Goal: Task Accomplishment & Management: Complete application form

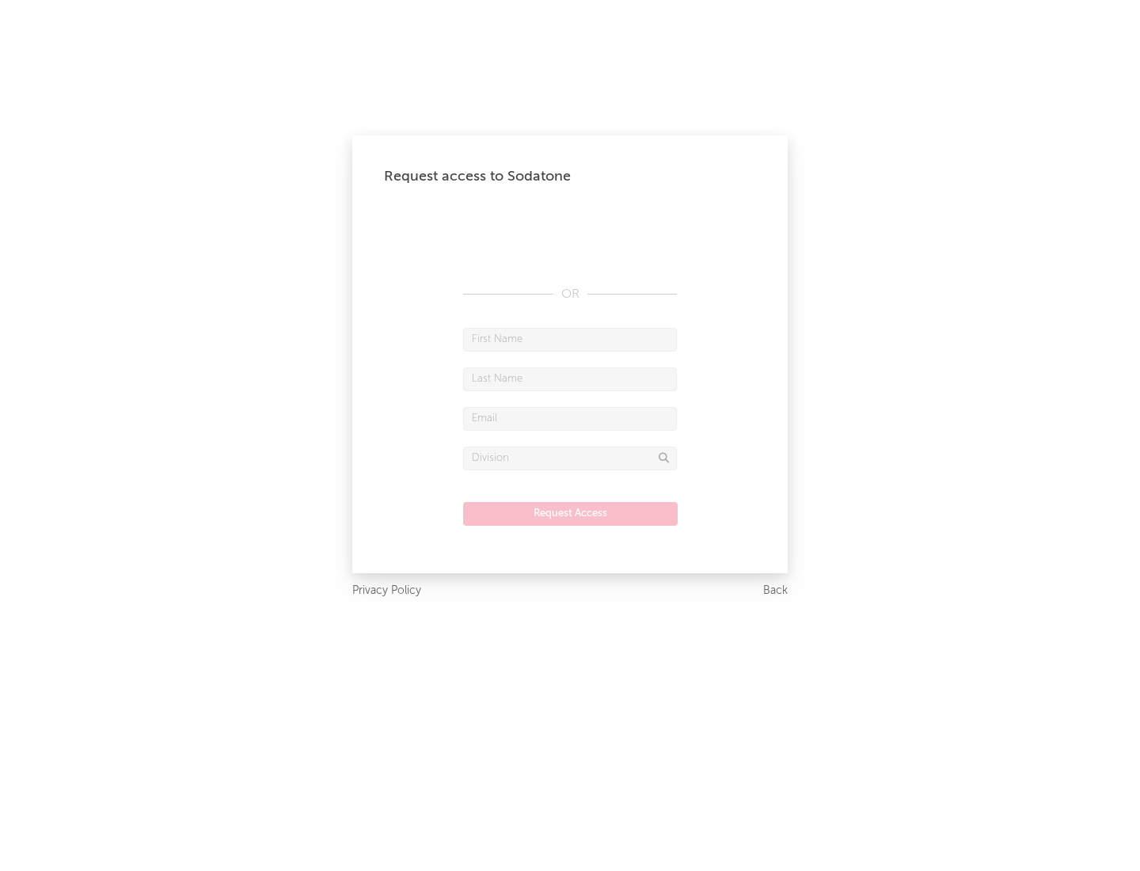
click at [570, 339] on input "text" at bounding box center [570, 340] width 214 height 24
type input "[PERSON_NAME]"
click at [570, 378] on input "text" at bounding box center [570, 379] width 214 height 24
type input "[PERSON_NAME]"
click at [570, 418] on input "text" at bounding box center [570, 419] width 214 height 24
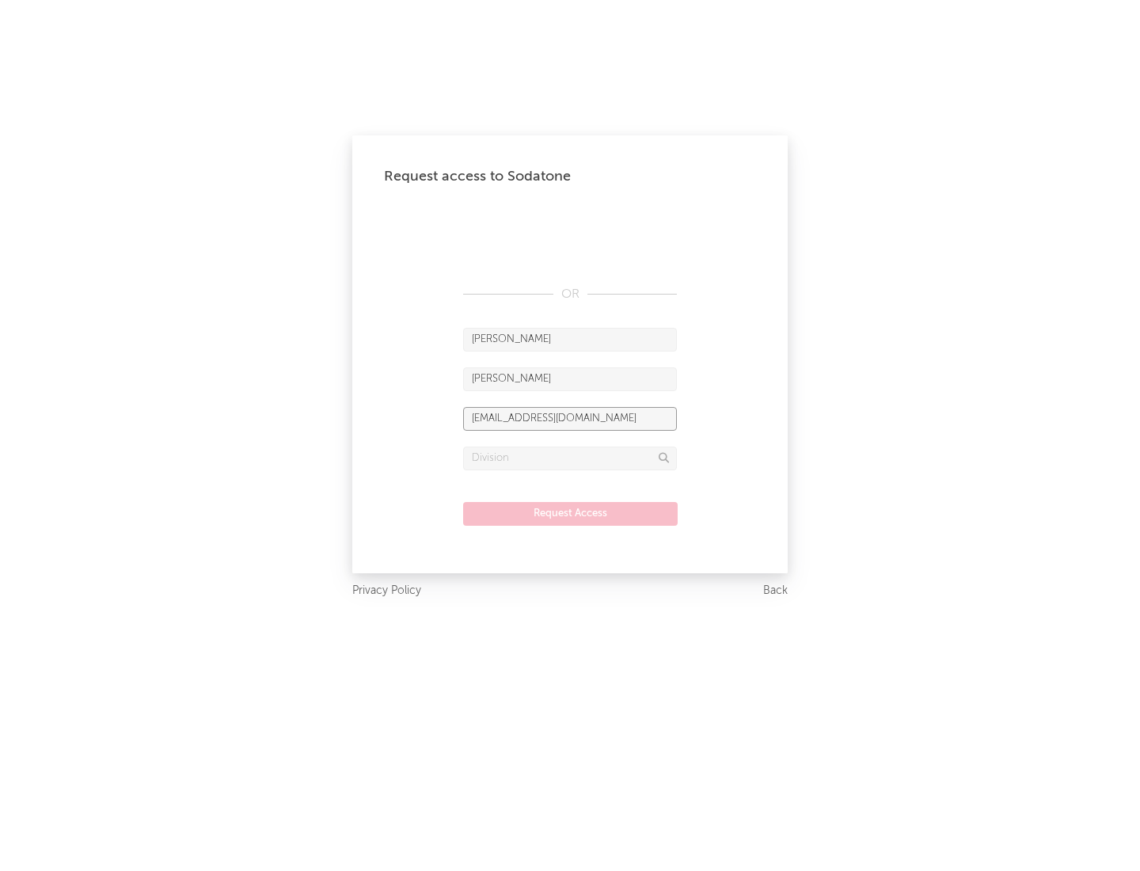
type input "[EMAIL_ADDRESS][DOMAIN_NAME]"
click at [570, 457] on input "text" at bounding box center [570, 458] width 214 height 24
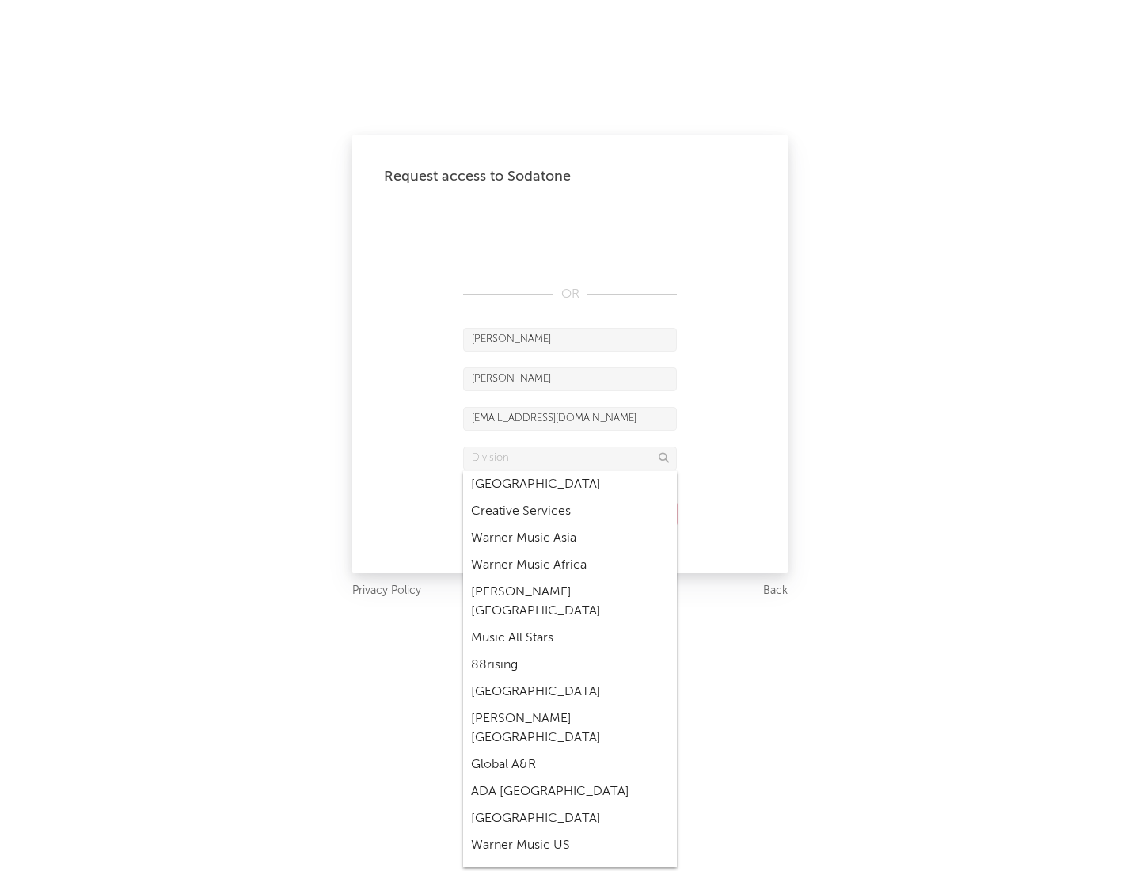
click at [570, 624] on div "Music All Stars" at bounding box center [570, 637] width 214 height 27
type input "Music All Stars"
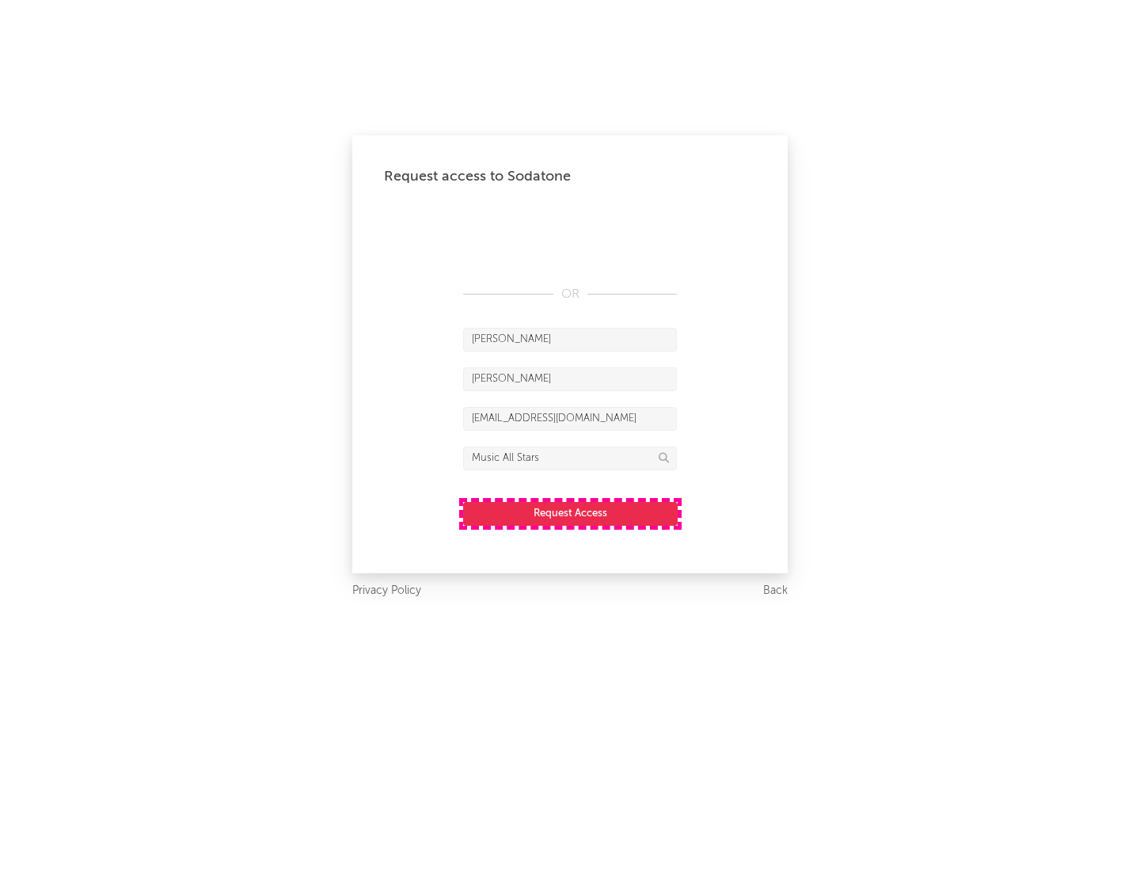
click at [570, 513] on button "Request Access" at bounding box center [570, 514] width 214 height 24
